Goal: Complete application form

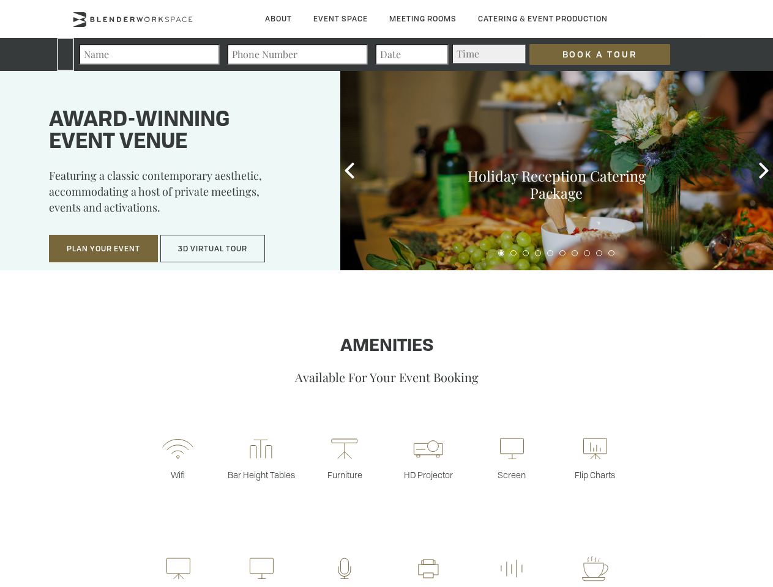
click at [590, 54] on input "Book a Tour" at bounding box center [599, 54] width 141 height 21
click at [103, 249] on button "Plan Your Event" at bounding box center [103, 249] width 109 height 28
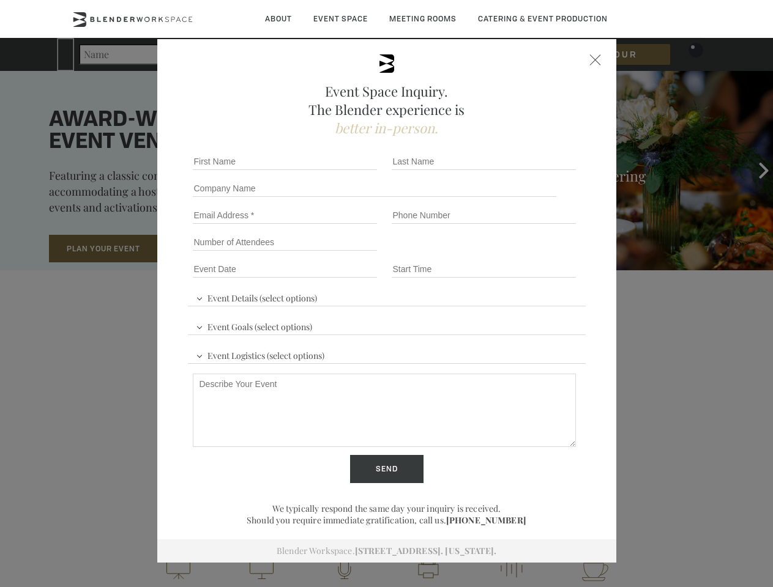
click at [213, 249] on input "Number of Attendees" at bounding box center [285, 242] width 184 height 17
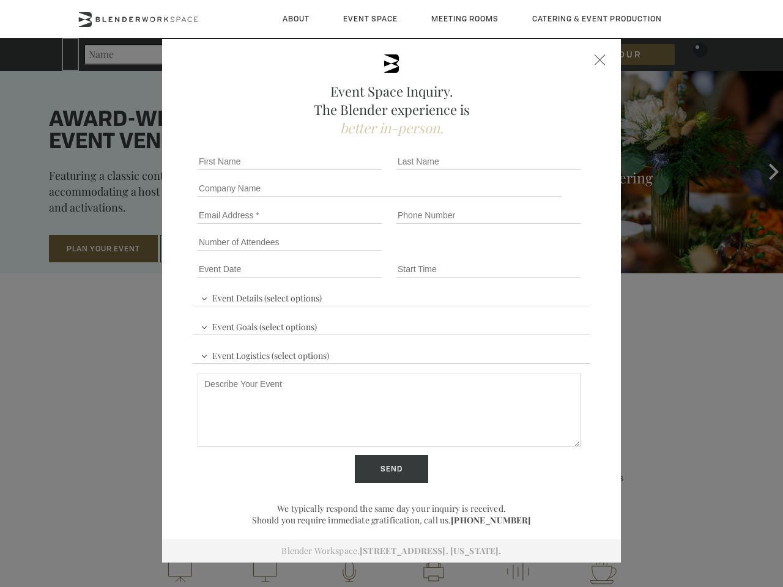
click at [349, 171] on div "First name *" at bounding box center [292, 161] width 199 height 27
click at [764, 171] on div "Event Space Inquiry. The Blender experience is better in-person. Event Details …" at bounding box center [391, 293] width 783 height 587
click at [501, 253] on fieldset "Number of Attendees Budget Range" at bounding box center [392, 242] width 398 height 27
click at [513, 253] on fieldset "Number of Attendees Budget Range" at bounding box center [392, 242] width 398 height 27
